Goal: Use online tool/utility

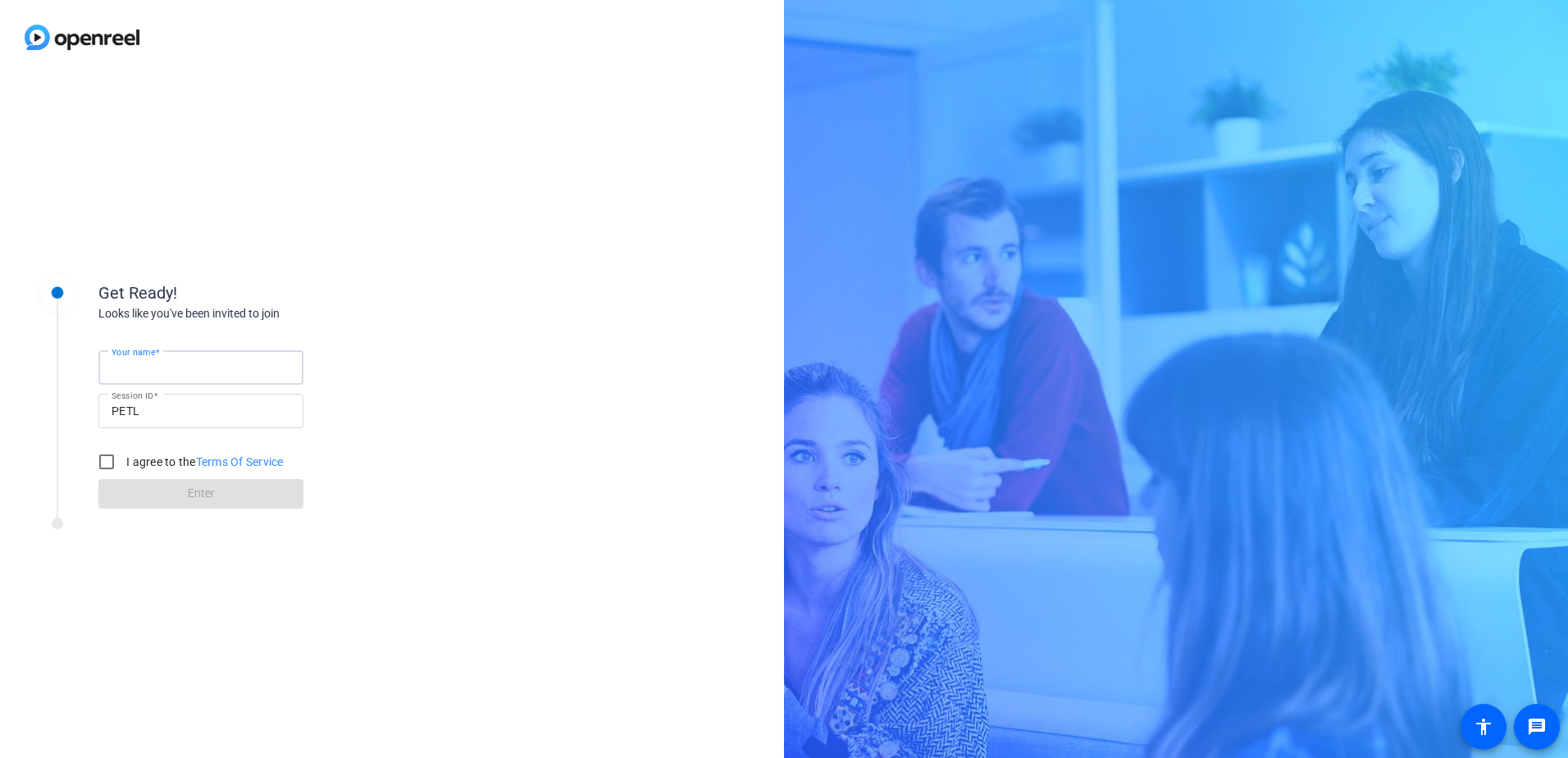
click at [186, 359] on input "Your name" at bounding box center [201, 368] width 178 height 20
type input "[PERSON_NAME]"
drag, startPoint x: 112, startPoint y: 453, endPoint x: 154, endPoint y: 474, distance: 47.0
click at [112, 453] on input "I agree to the Terms Of Service" at bounding box center [106, 461] width 33 height 33
checkbox input "true"
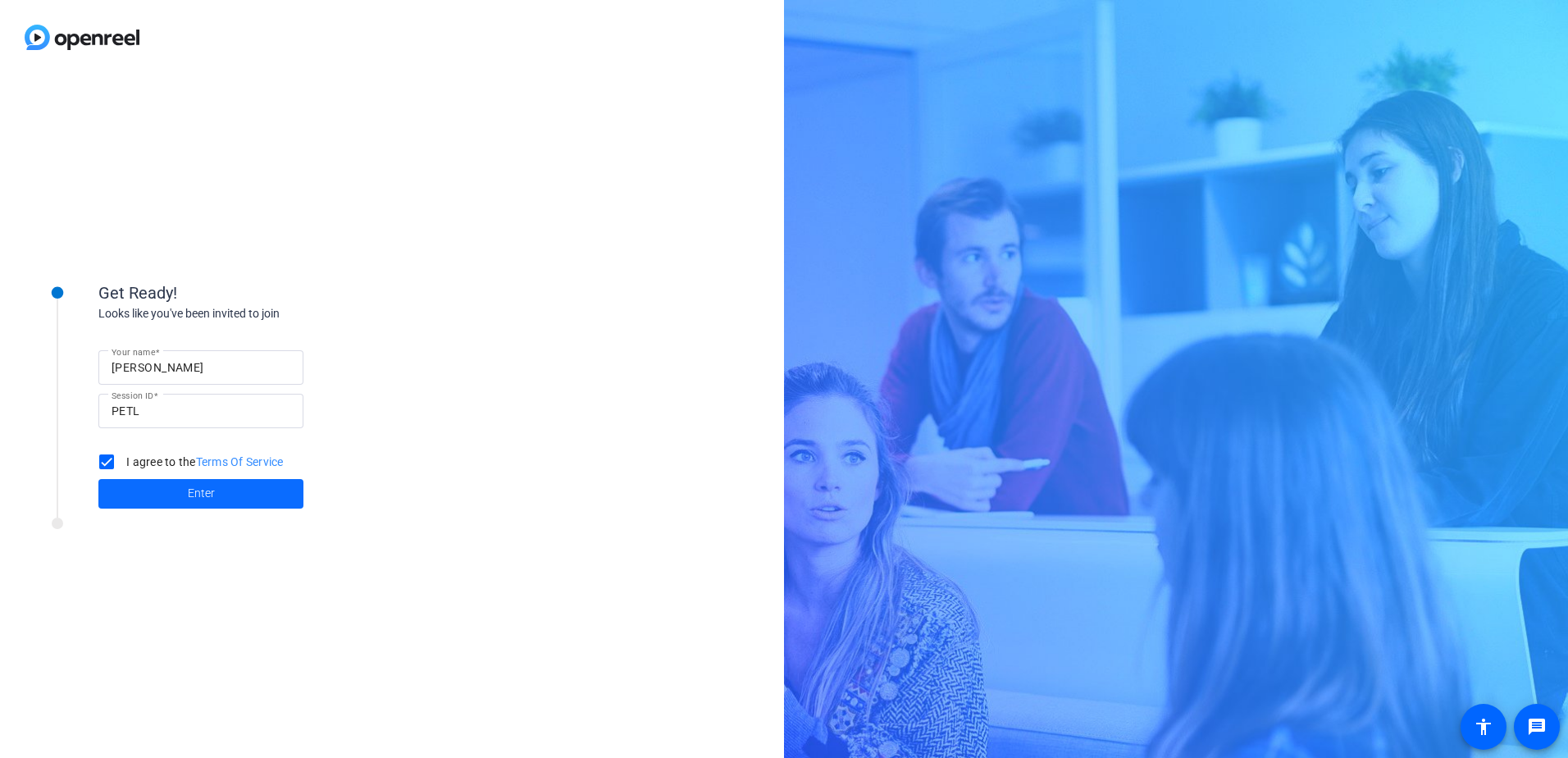
click at [162, 485] on span at bounding box center [200, 493] width 205 height 39
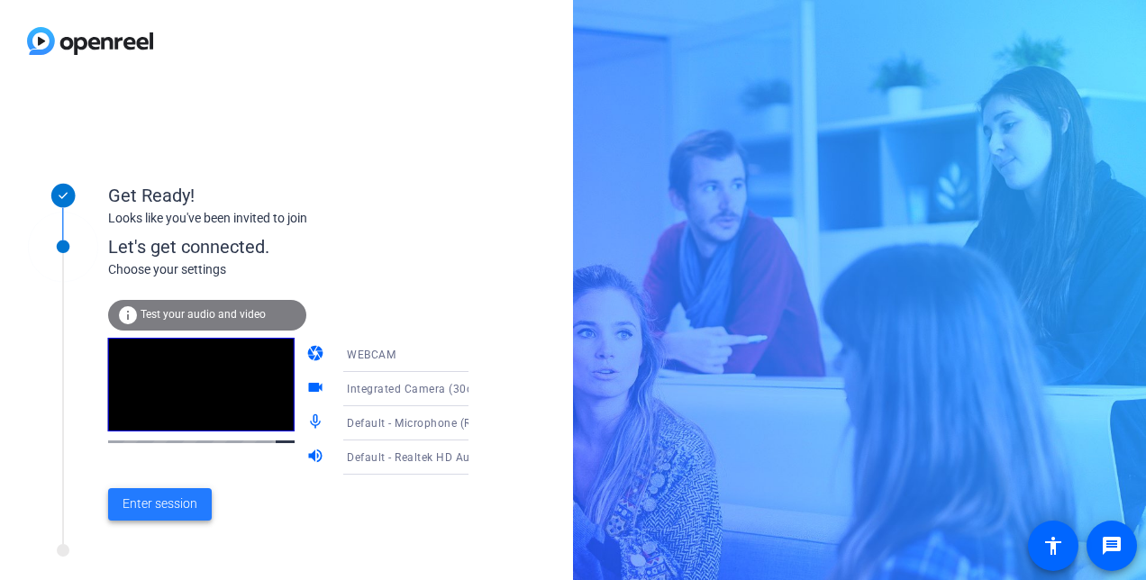
click at [175, 490] on span at bounding box center [160, 504] width 104 height 43
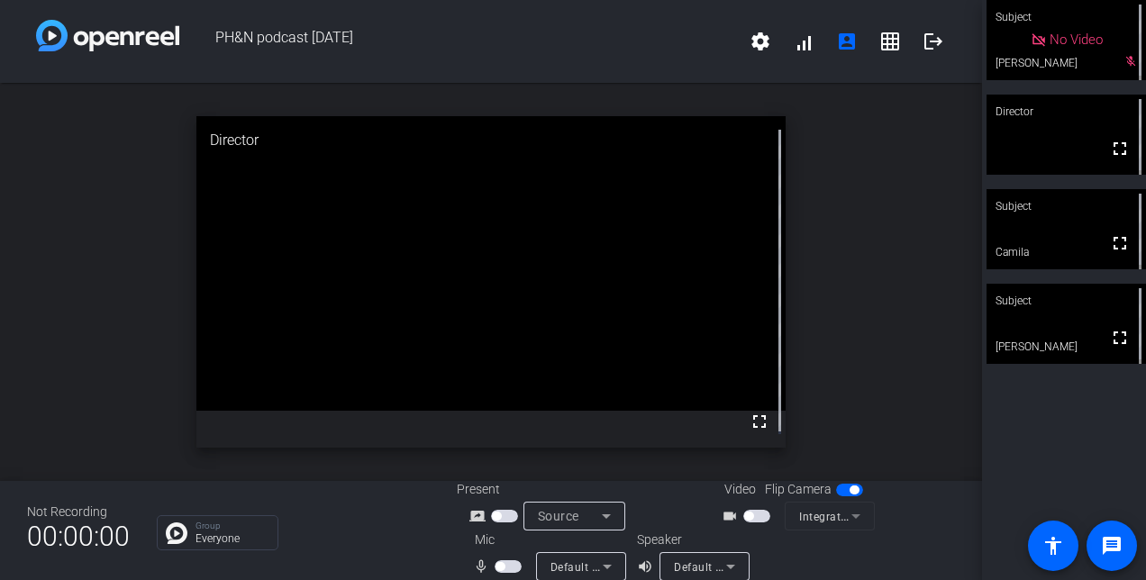
click at [753, 519] on span "button" at bounding box center [757, 516] width 27 height 13
click at [506, 559] on mat-slide-toggle at bounding box center [510, 566] width 31 height 19
click at [449, 562] on div "Not Recording 00:00:00 Group Everyone Present screen_share_outline Source Video…" at bounding box center [491, 530] width 982 height 99
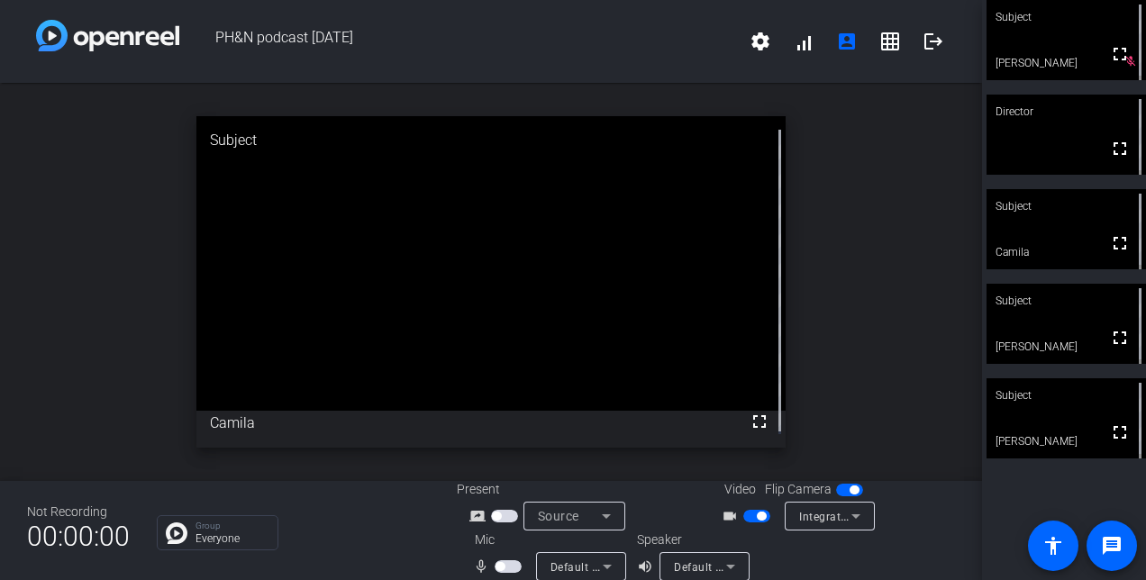
click at [885, 32] on mat-icon "grid_on" at bounding box center [891, 42] width 22 height 22
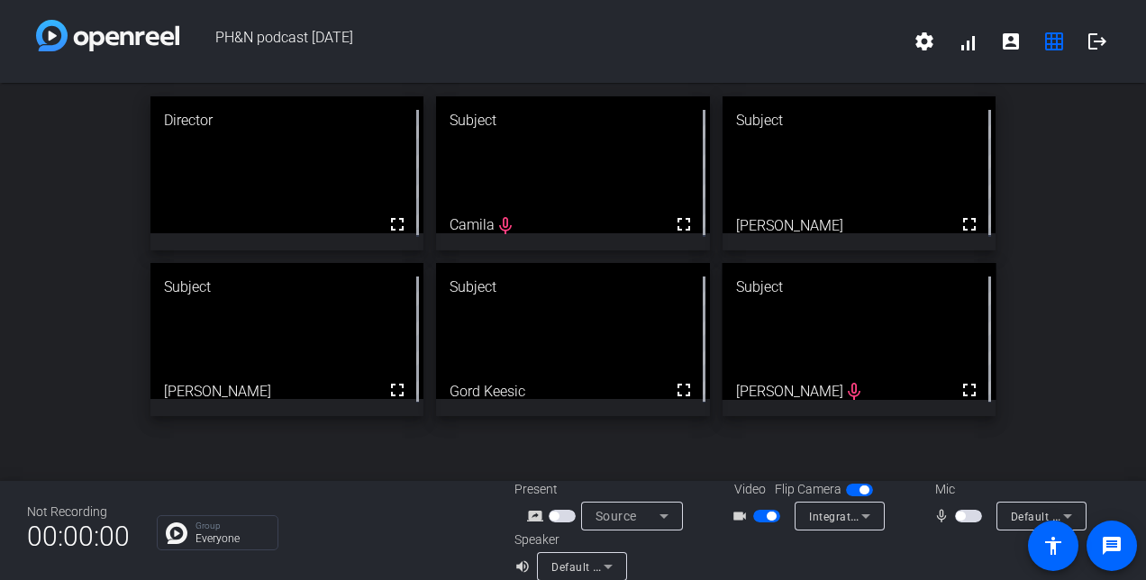
click at [767, 517] on span "button" at bounding box center [771, 516] width 9 height 9
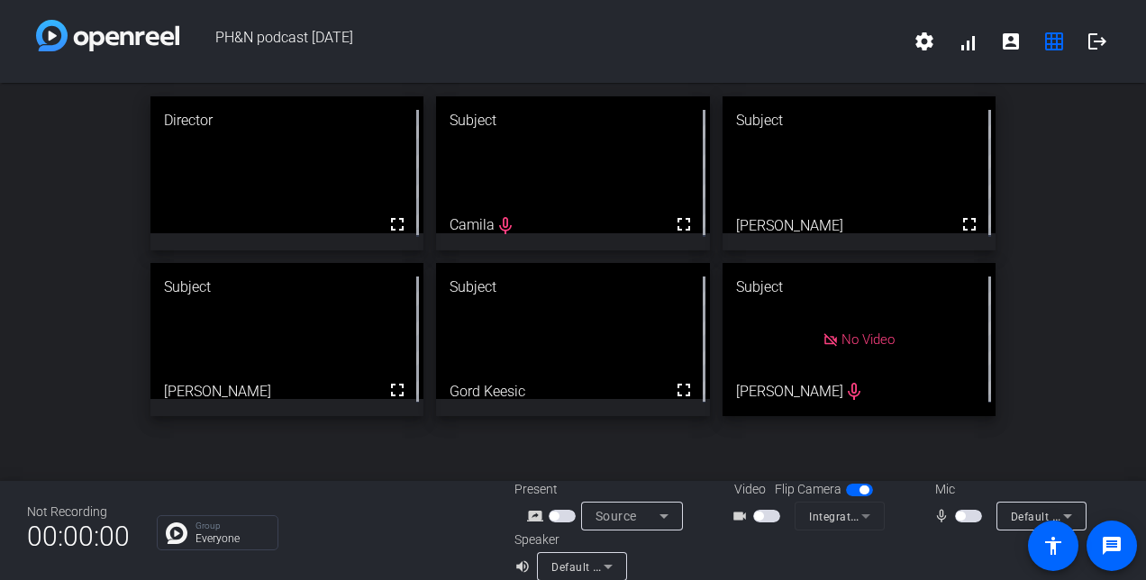
click at [763, 516] on span "button" at bounding box center [766, 516] width 27 height 13
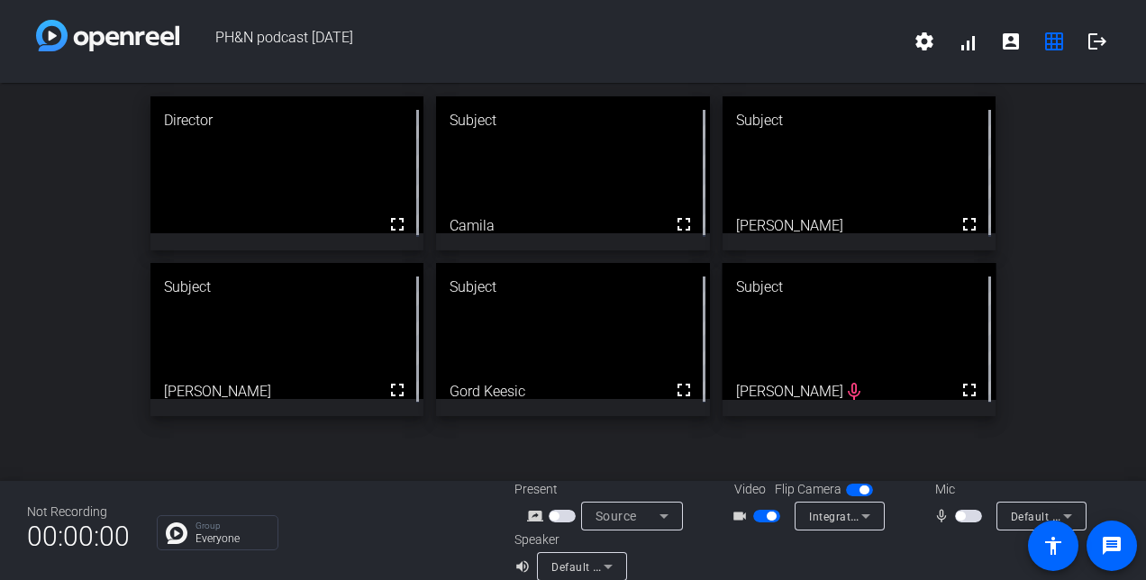
click at [963, 512] on span "button" at bounding box center [968, 516] width 27 height 13
click at [1092, 41] on mat-icon "logout" at bounding box center [1098, 42] width 22 height 22
